Goal: Task Accomplishment & Management: Use online tool/utility

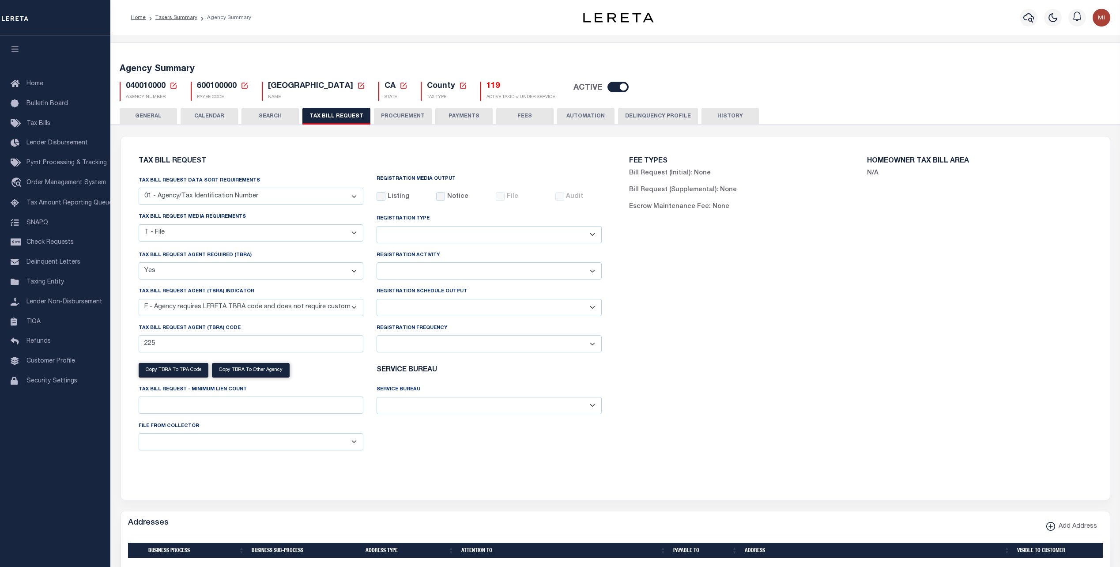
select select "22"
select select "true"
select select "13"
select select
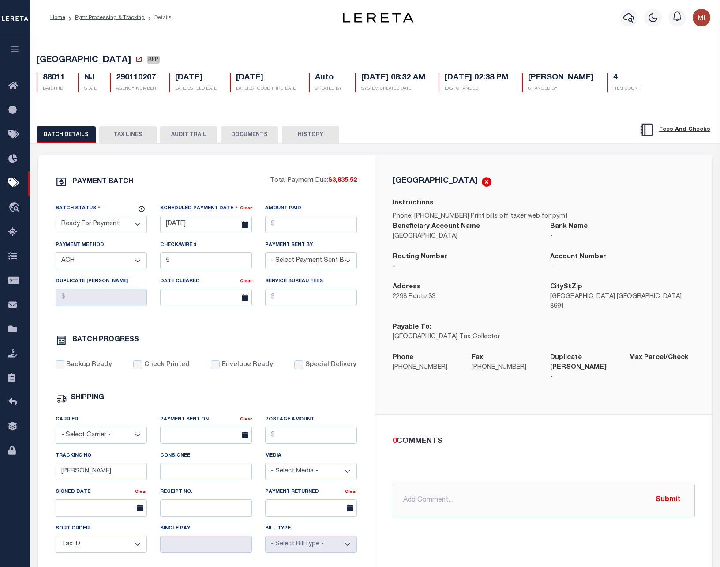
select select "RFP"
select select "ACH"
select select "0"
select select "73"
select select "0"
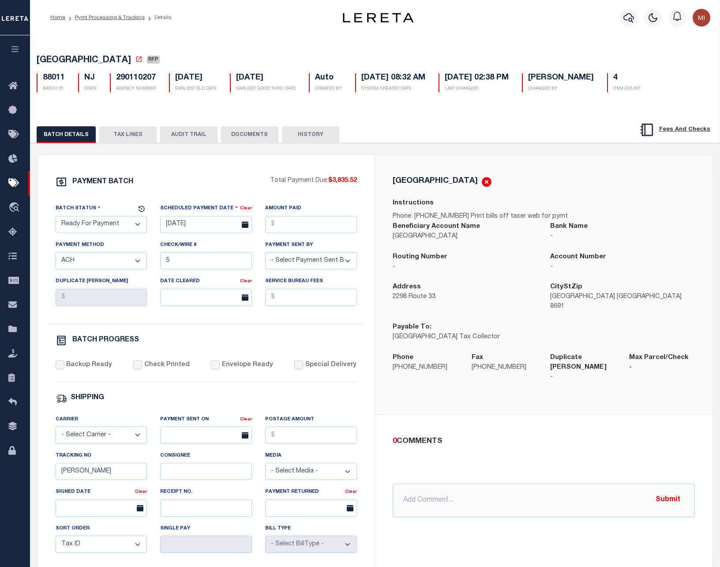
select select "44"
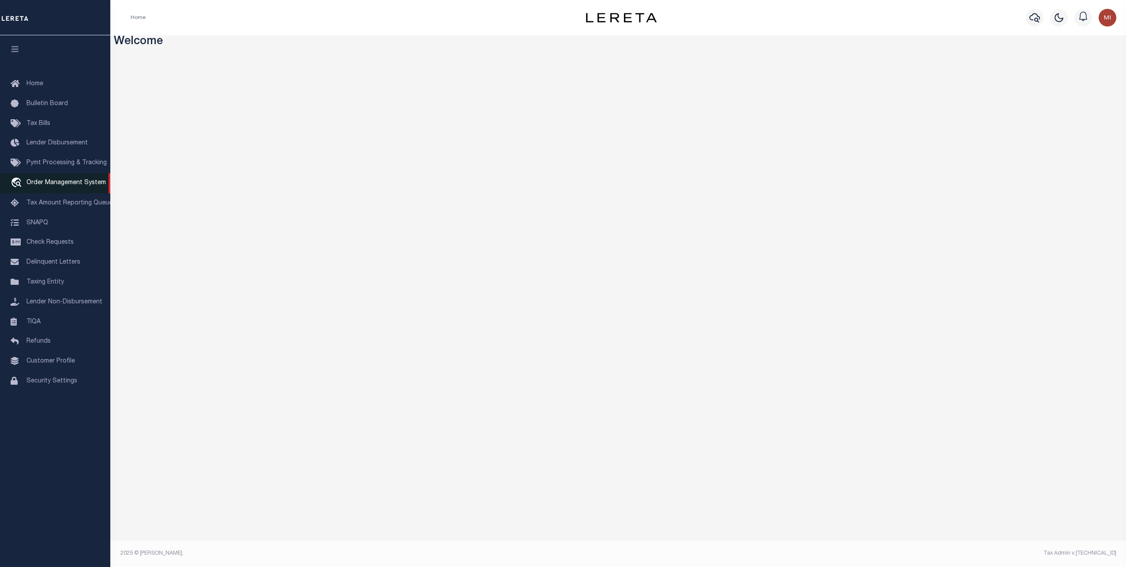
click at [52, 184] on span "Order Management System" at bounding box center [65, 183] width 79 height 6
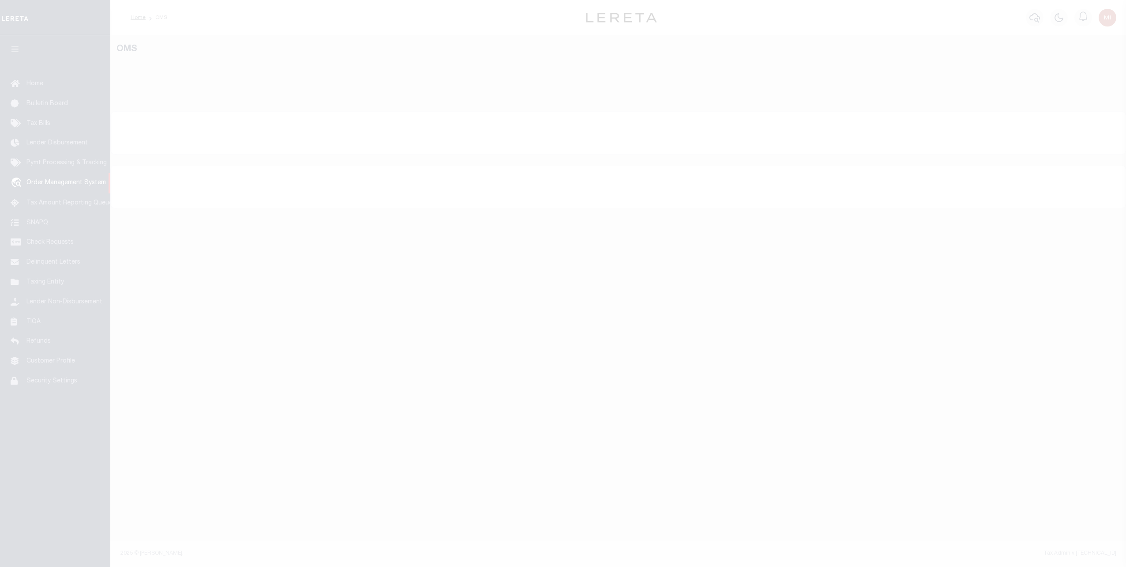
select select "200"
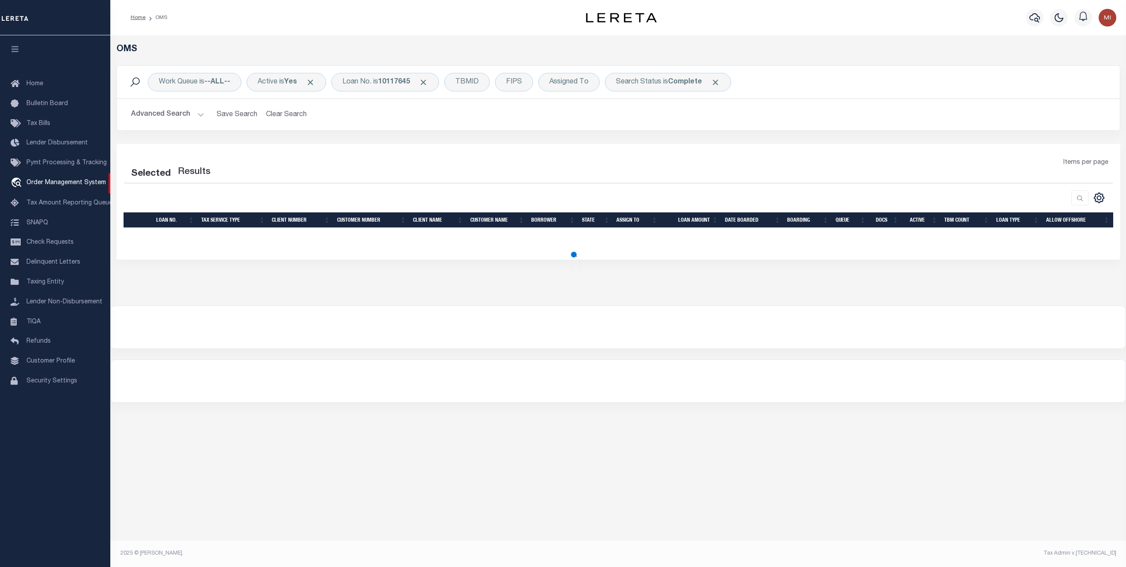
select select "200"
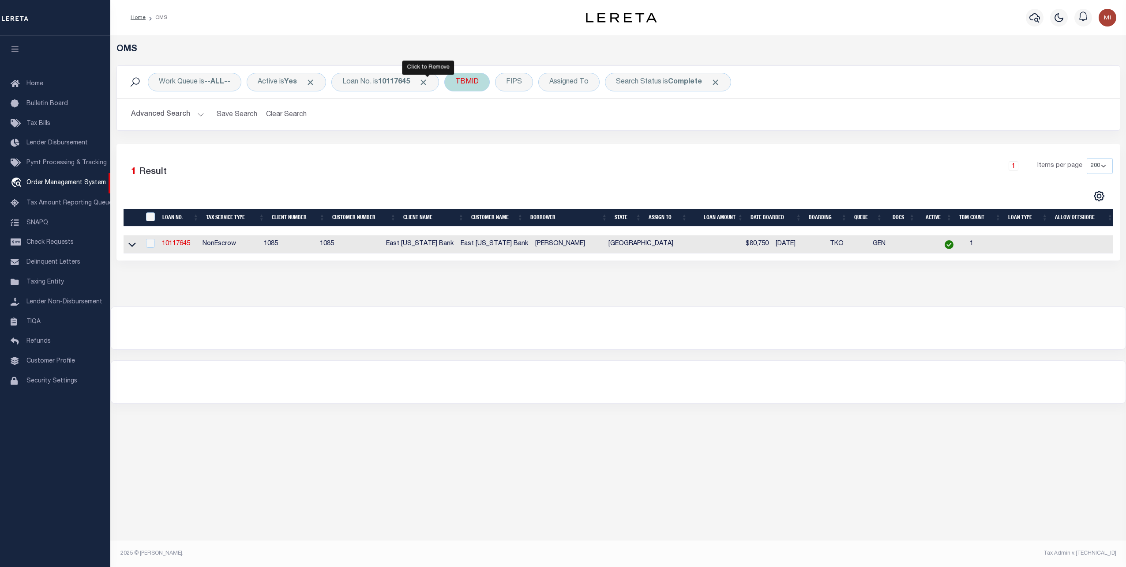
click at [428, 80] on span "Click to Remove" at bounding box center [423, 82] width 9 height 9
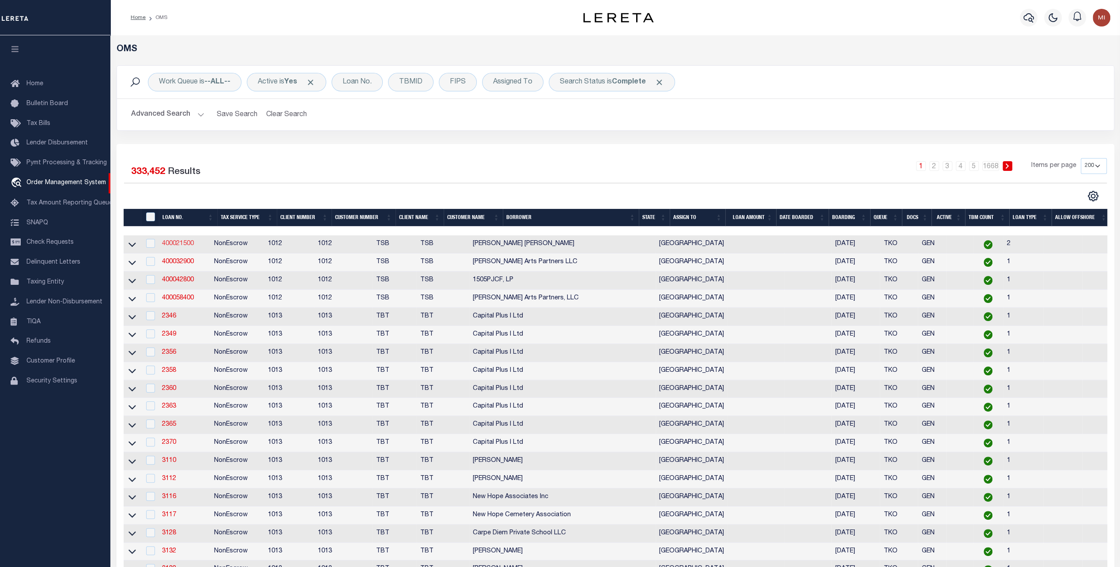
click at [186, 241] on link "400021500" at bounding box center [178, 244] width 32 height 6
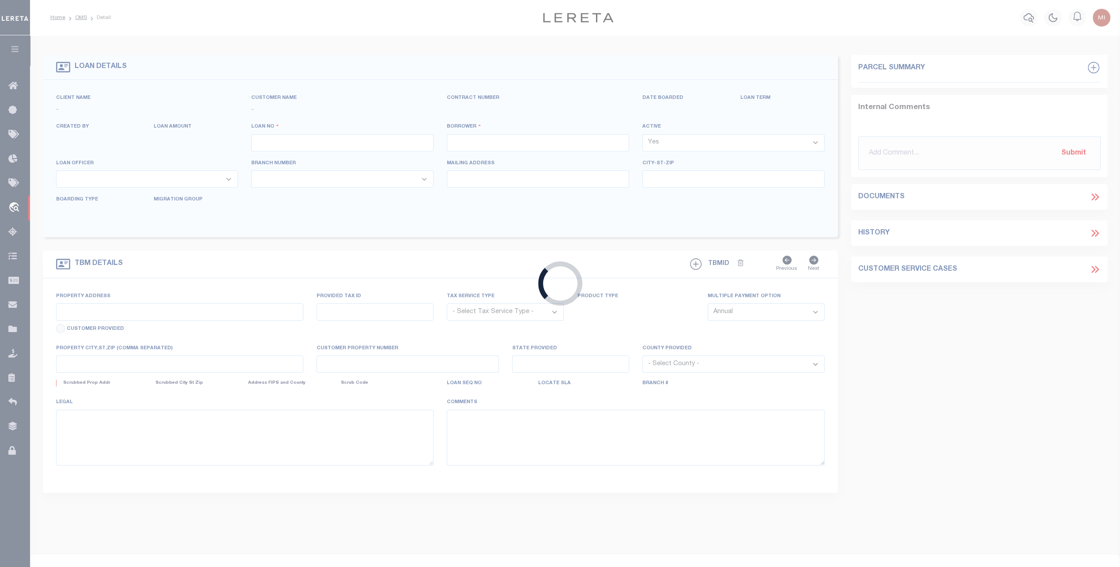
type input "400021500"
type input "[PERSON_NAME] [PERSON_NAME]"
select select
select select "10"
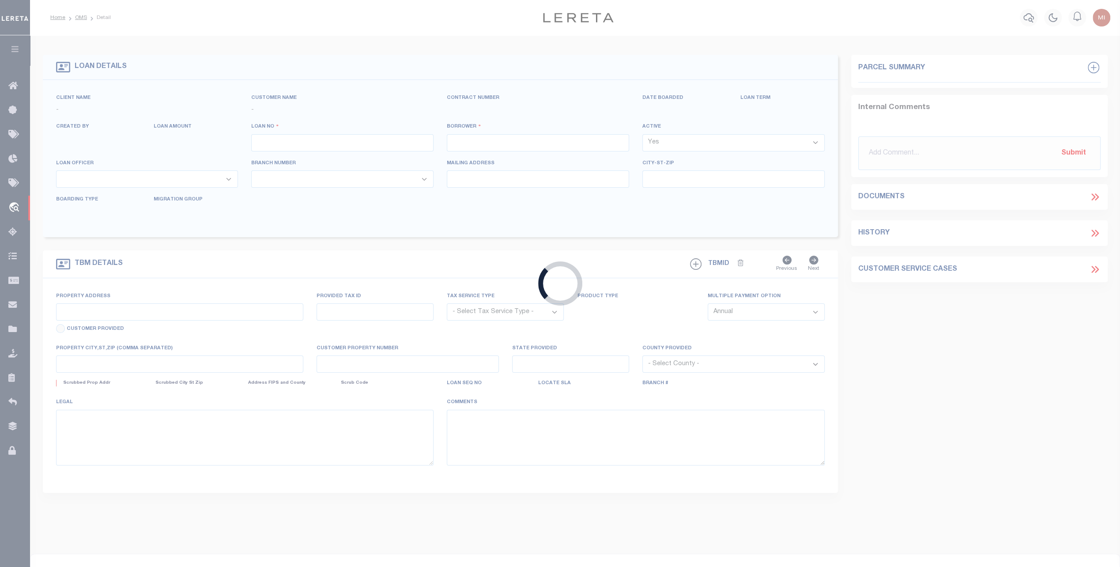
select select "NonEscrow"
select select "4117"
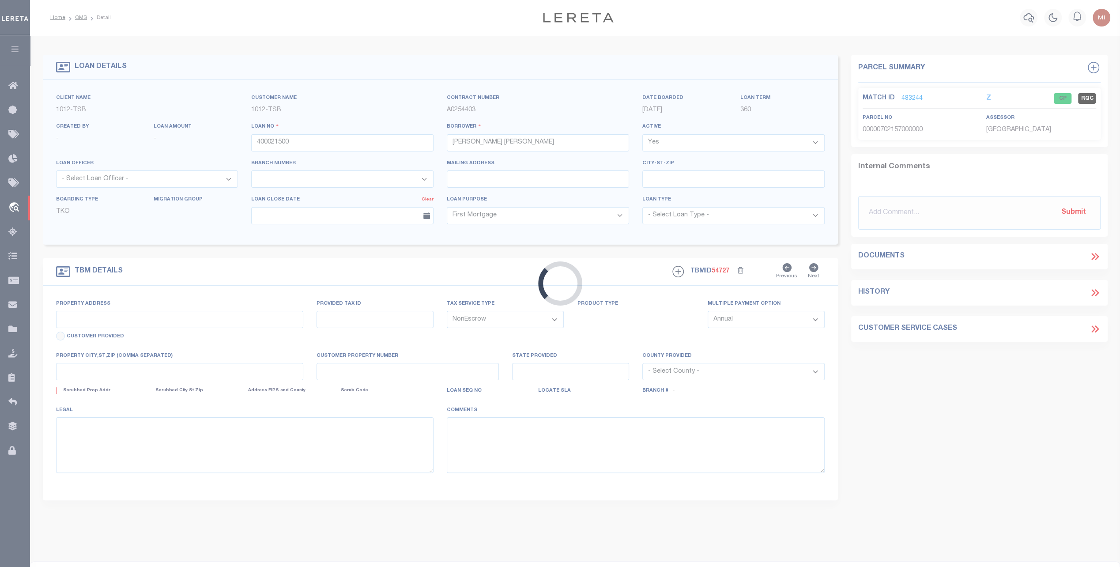
type input "1915 Brundrette"
select select
type input "[GEOGRAPHIC_DATA]"
select select "[GEOGRAPHIC_DATA]"
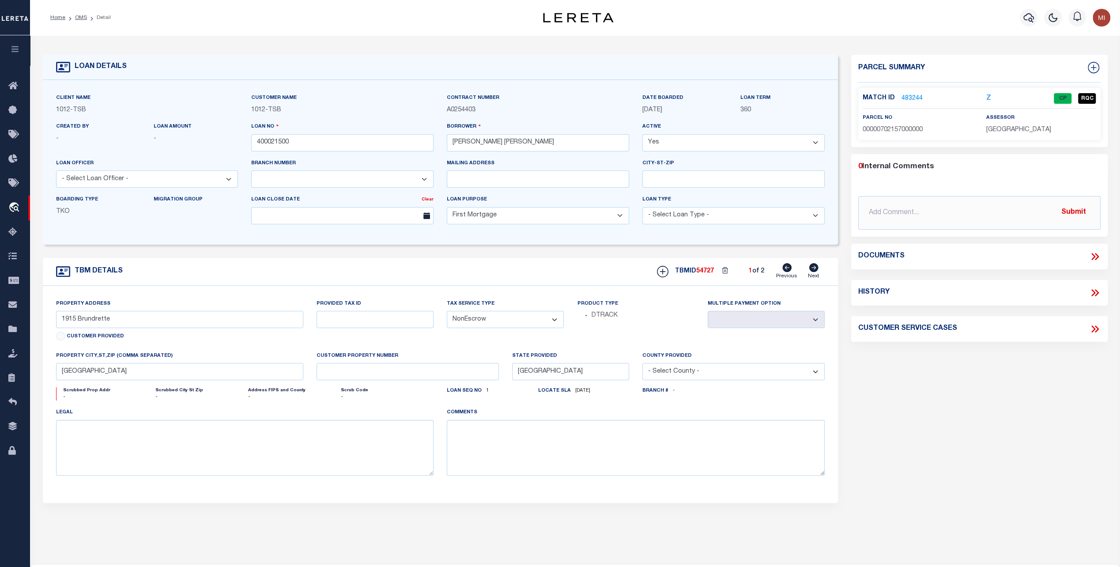
click at [908, 94] on link "483244" at bounding box center [911, 98] width 21 height 9
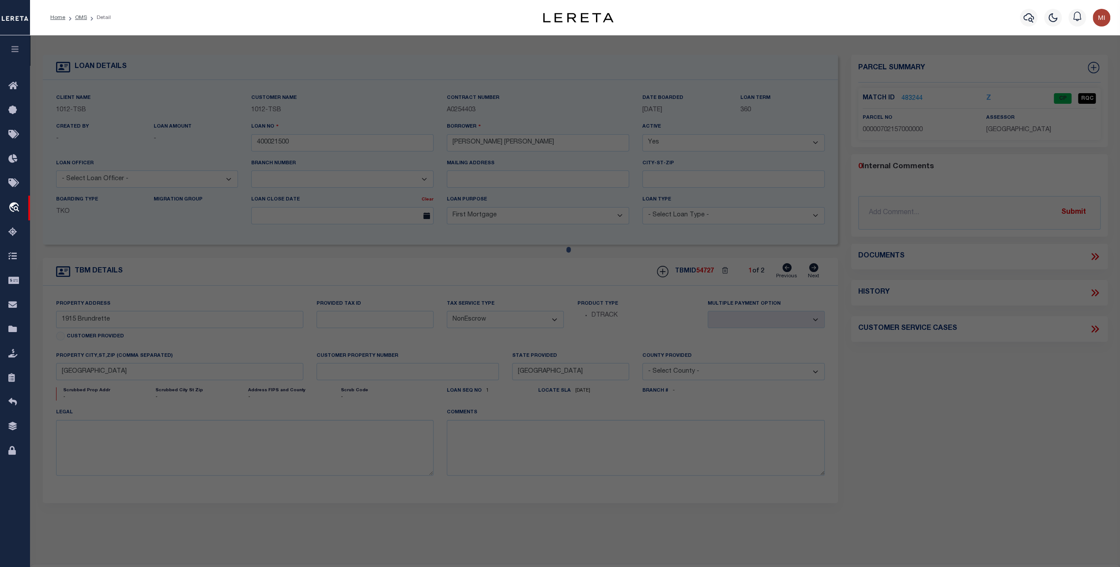
checkbox input "false"
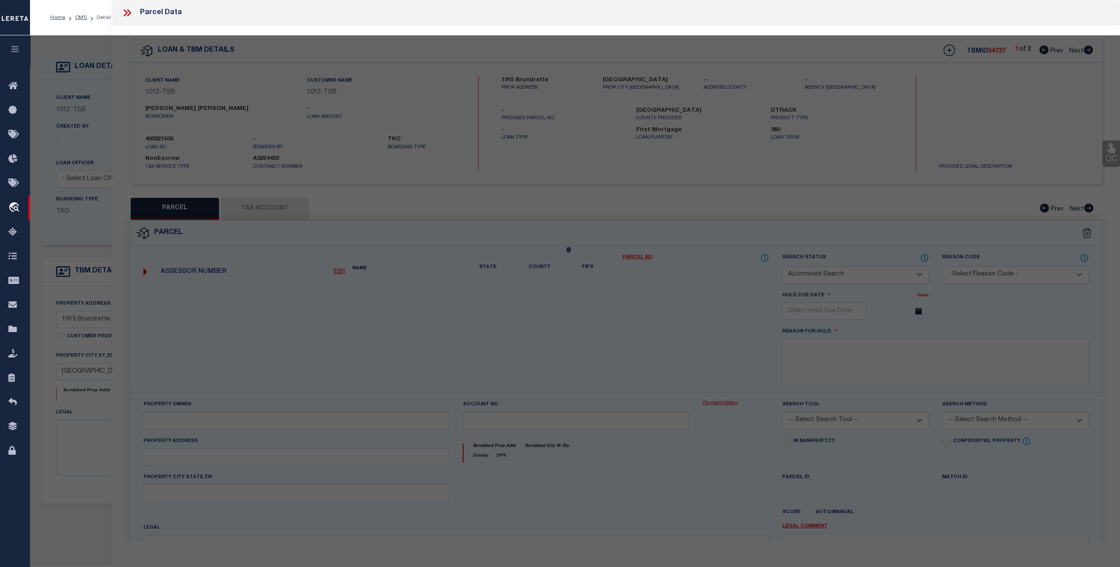
select select "CP"
type input "SMITHKIRKLEY LILLIAN"
type input "00000702157000000"
type input "1915 BRUNDRETTE"
type input "DALLAS TX"
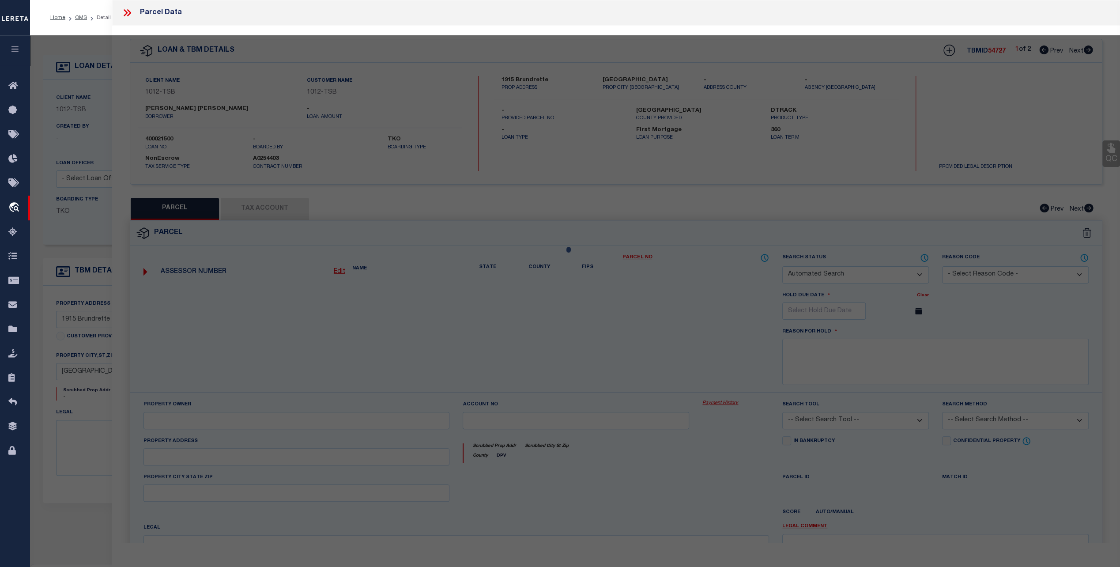
type textarea "HILLSIDE ADDITION TO CEMENT CITY BLK C/7240 LT 5 VOL82179/0127 INT200900181458 …"
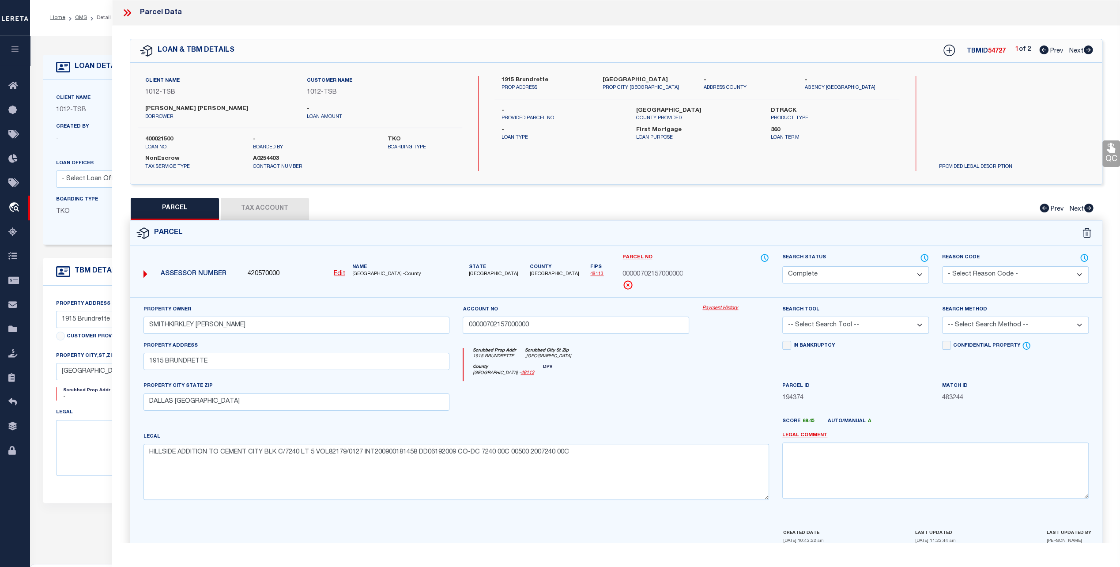
click at [722, 306] on link "Payment History" at bounding box center [735, 309] width 67 height 8
